Goal: Find specific page/section: Find specific page/section

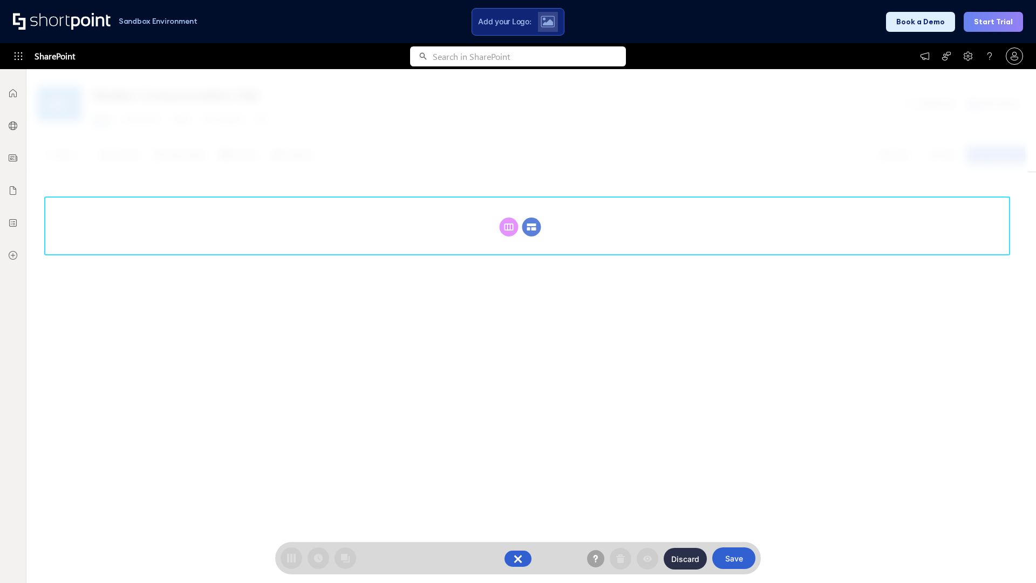
click at [532, 227] on circle at bounding box center [531, 226] width 19 height 19
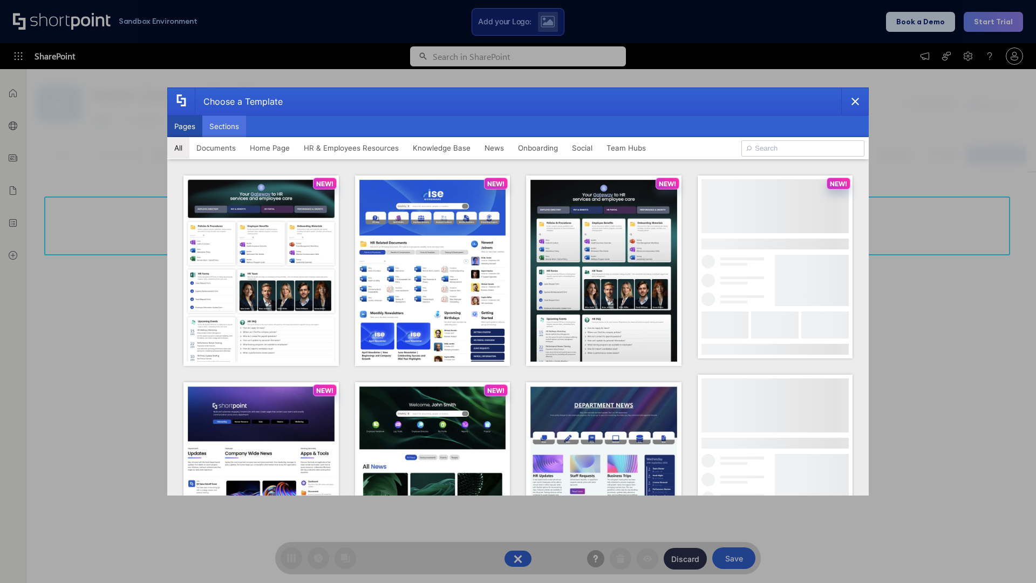
click at [224, 126] on button "Sections" at bounding box center [224, 126] width 44 height 22
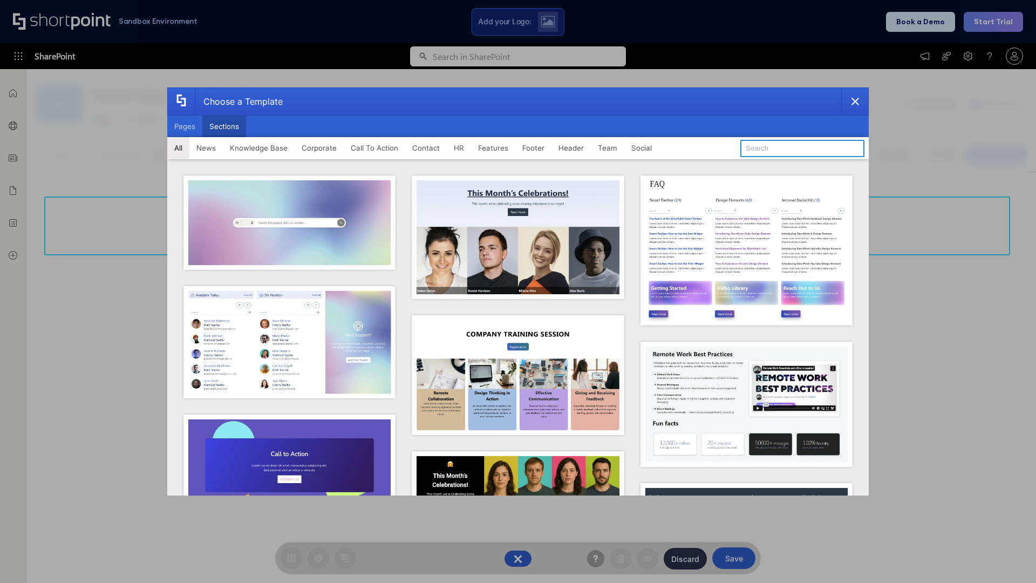
type input "FAQ 2"
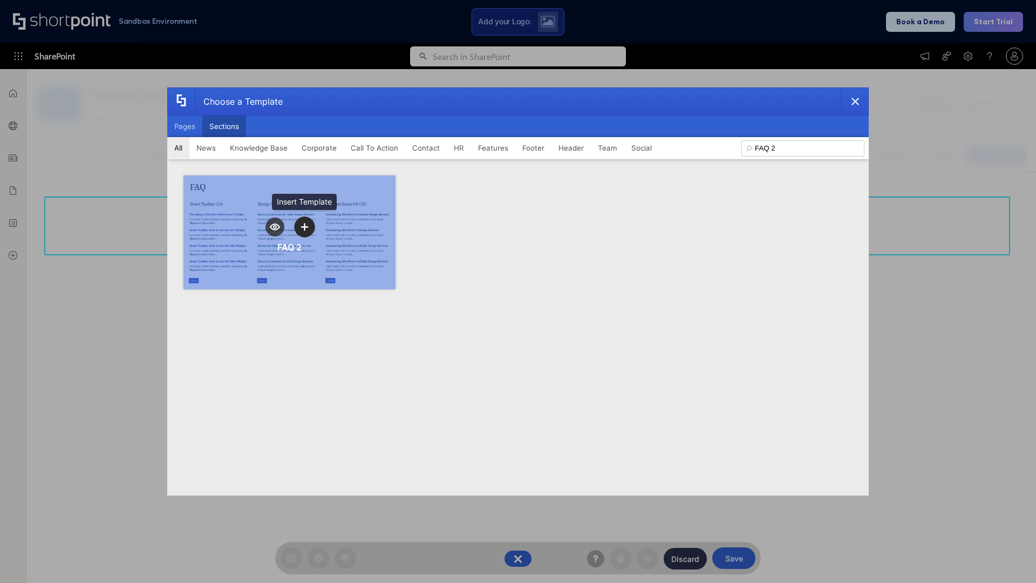
click at [304, 227] on icon "template selector" at bounding box center [305, 227] width 8 height 8
